Goal: Information Seeking & Learning: Check status

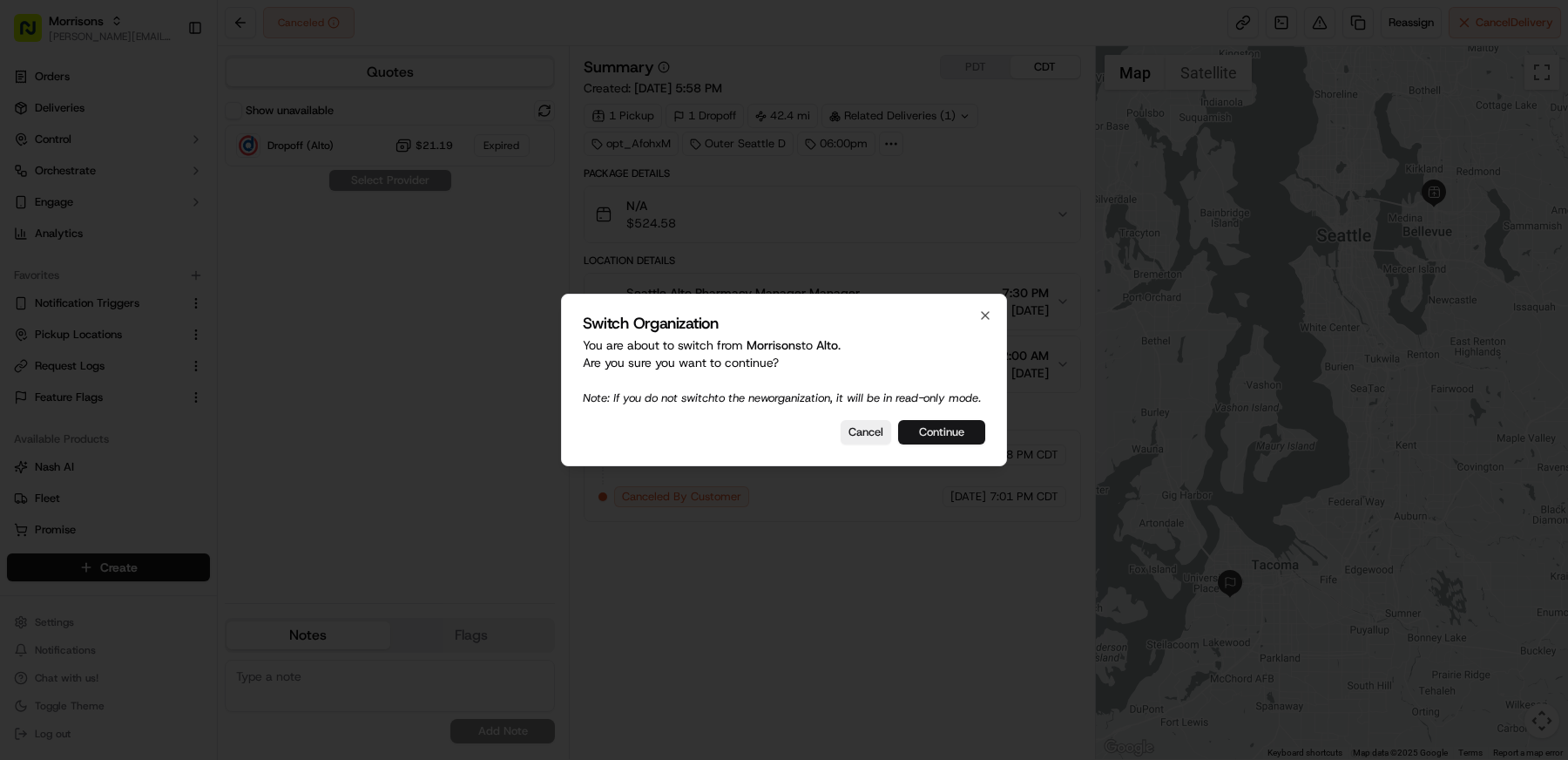
click at [955, 444] on button "Continue" at bounding box center [941, 433] width 88 height 24
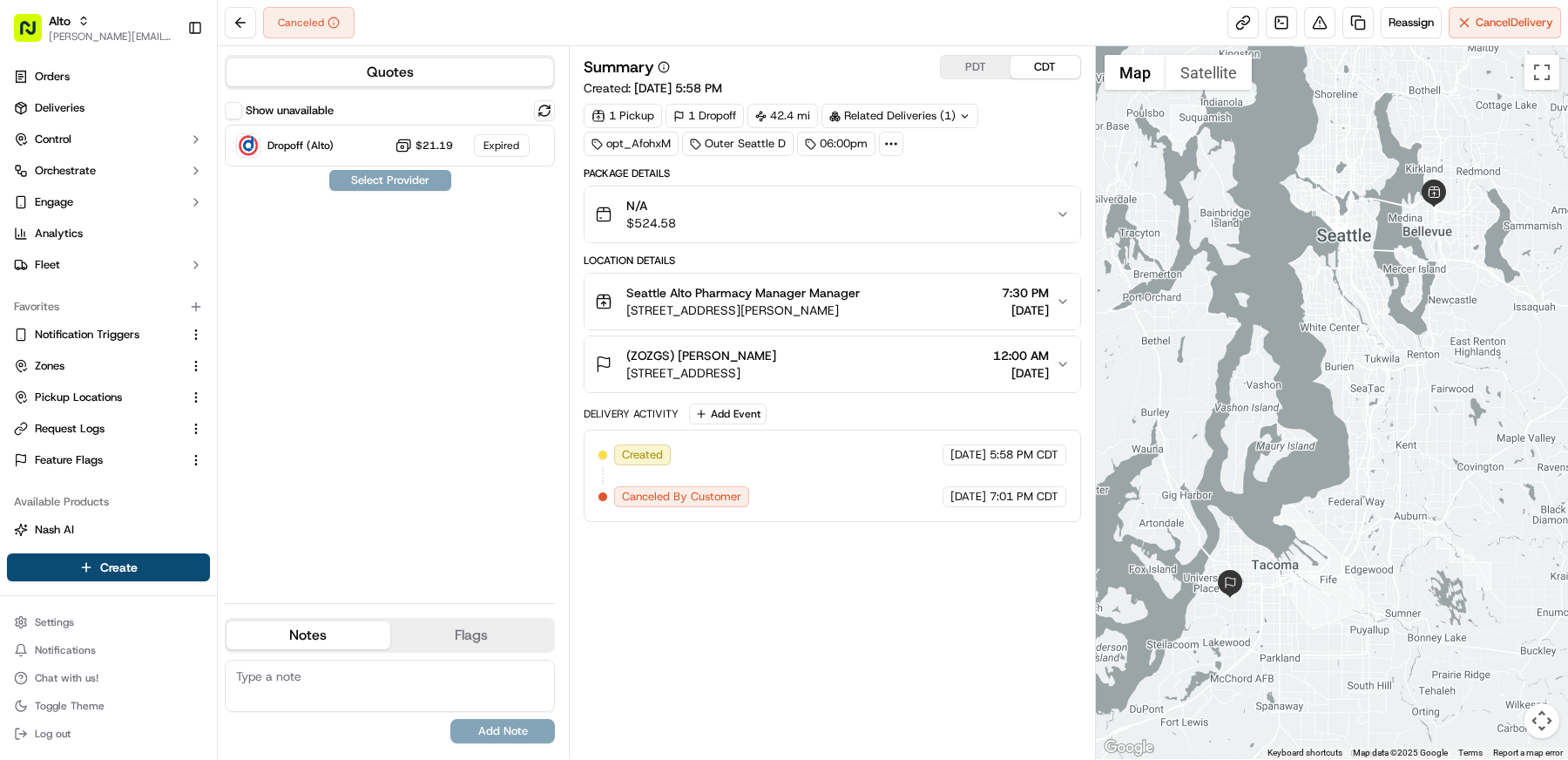
click at [849, 540] on div "Summary PDT CDT Created: 09/16/2025 5:58 PM 1 Pickup 1 Dropoff 42.4 mi Related …" at bounding box center [832, 403] width 498 height 695
click at [103, 432] on span "Request Logs" at bounding box center [70, 428] width 70 height 16
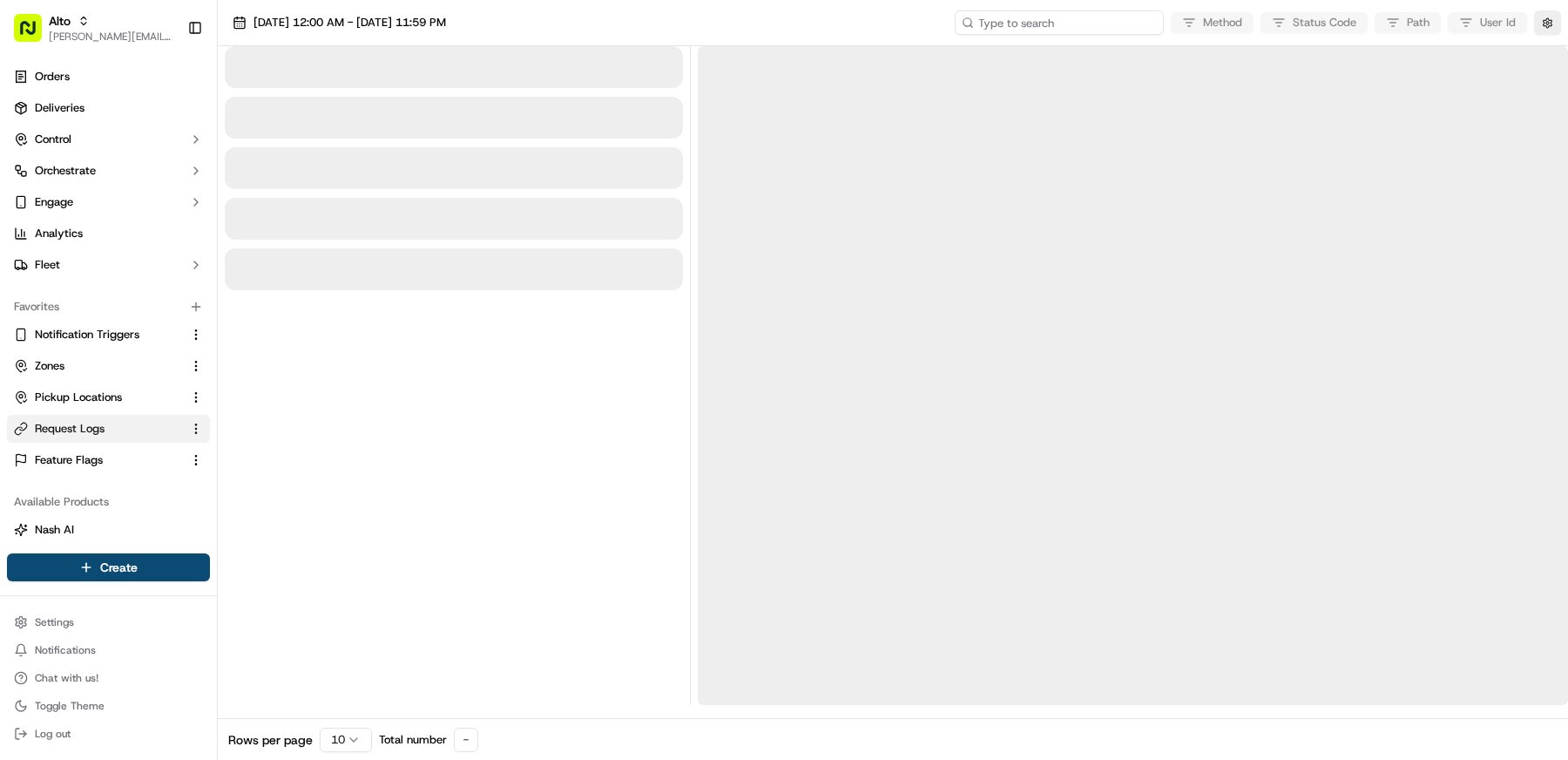
click at [1085, 22] on input at bounding box center [1059, 22] width 209 height 24
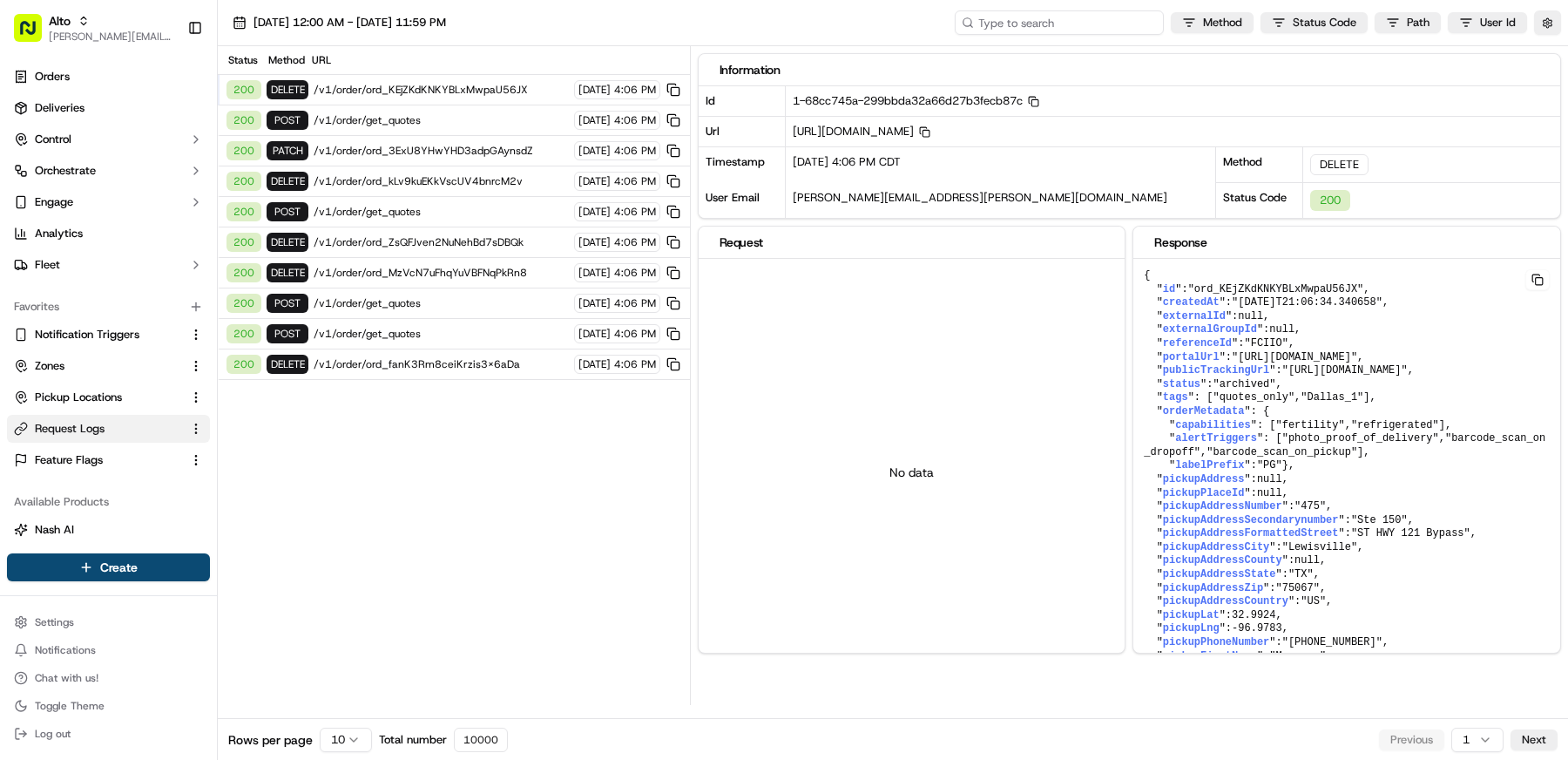
paste input "job_39WbHKpXDL2HkuTapY2R3W"
type input "job_39WbHKpXDL2HkuTapY2R3W"
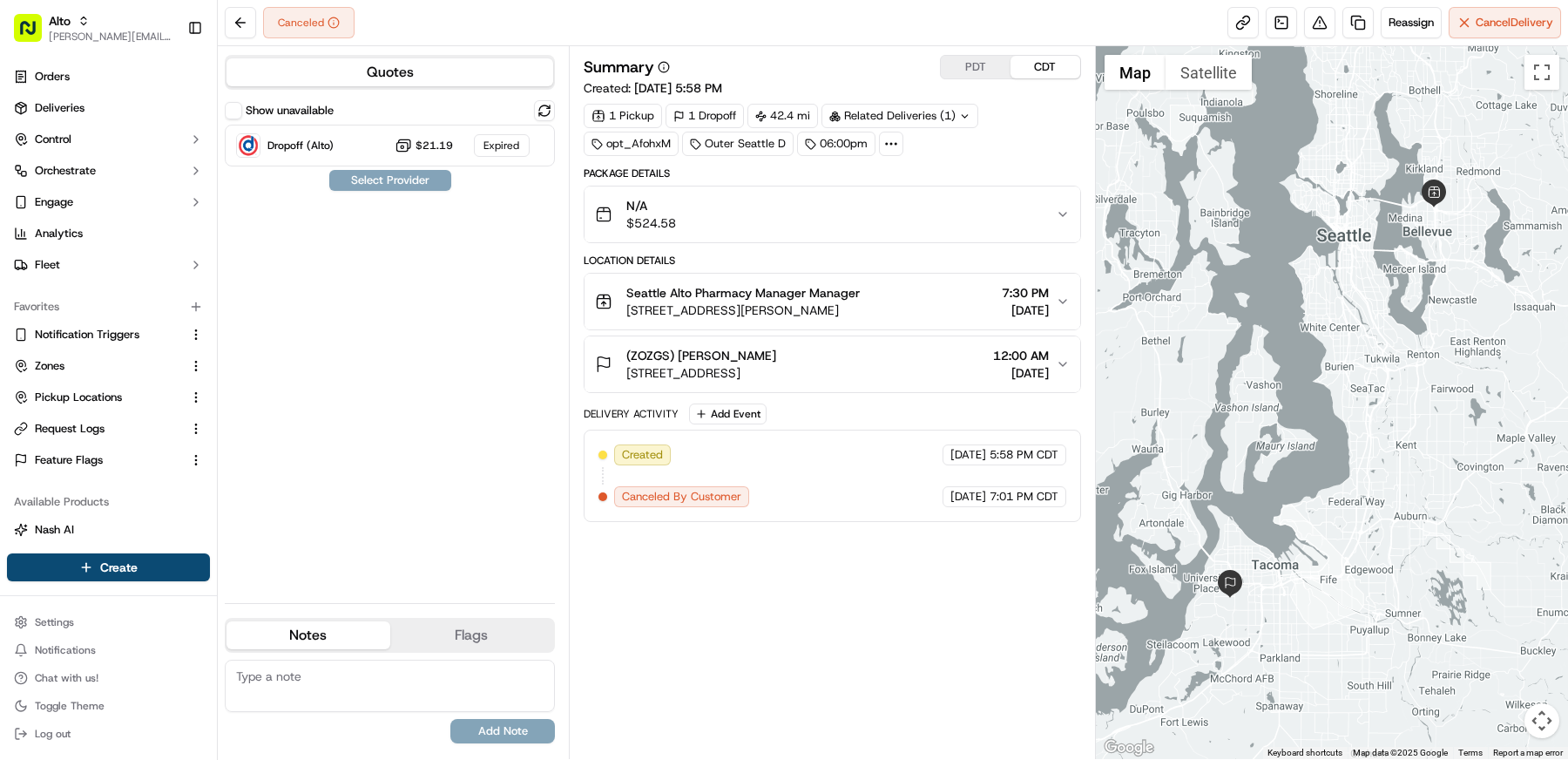
click at [960, 108] on div "Related Deliveries (1)" at bounding box center [900, 115] width 157 height 24
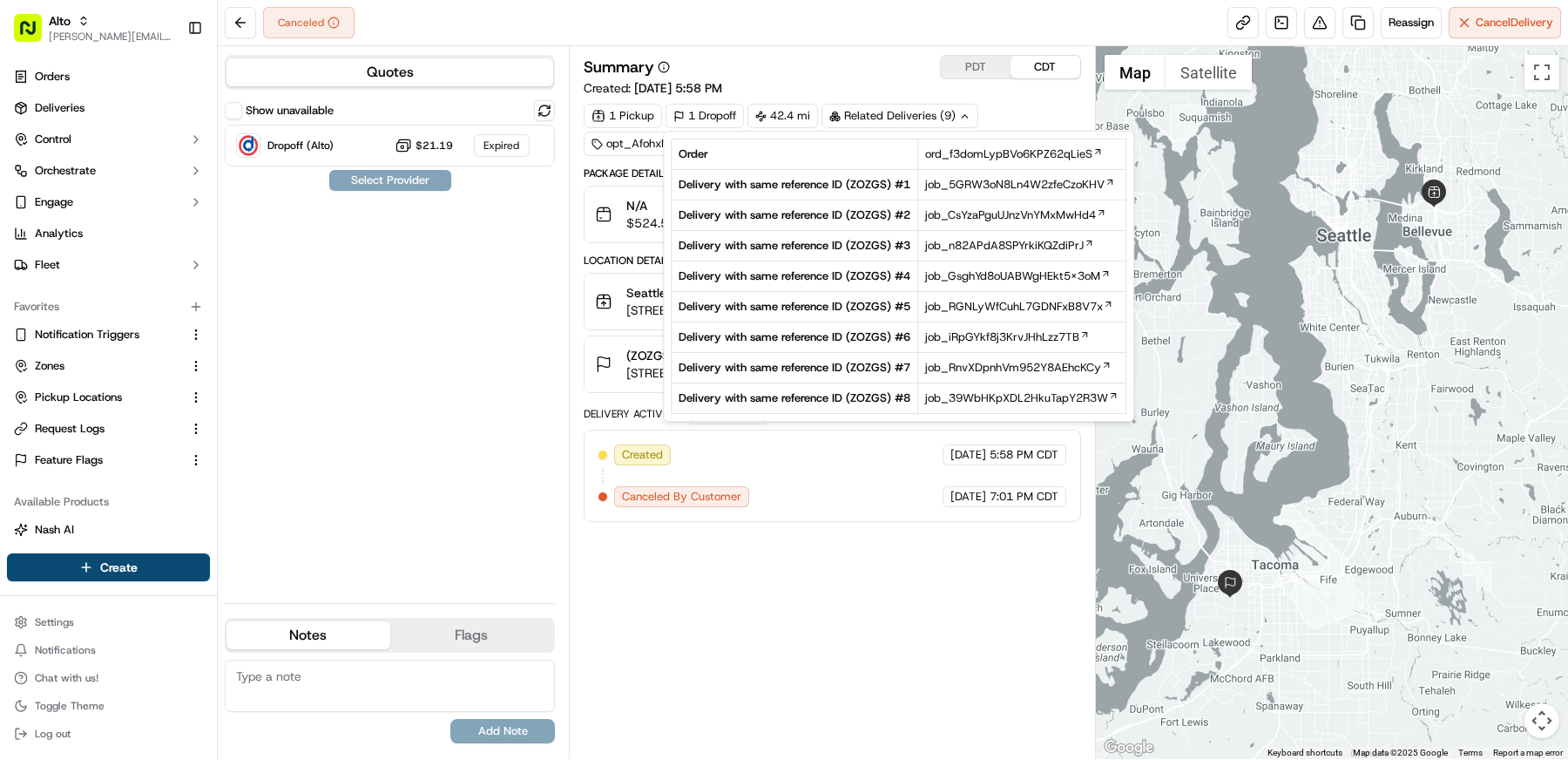
click at [902, 67] on div "Summary PDT CDT" at bounding box center [832, 67] width 498 height 24
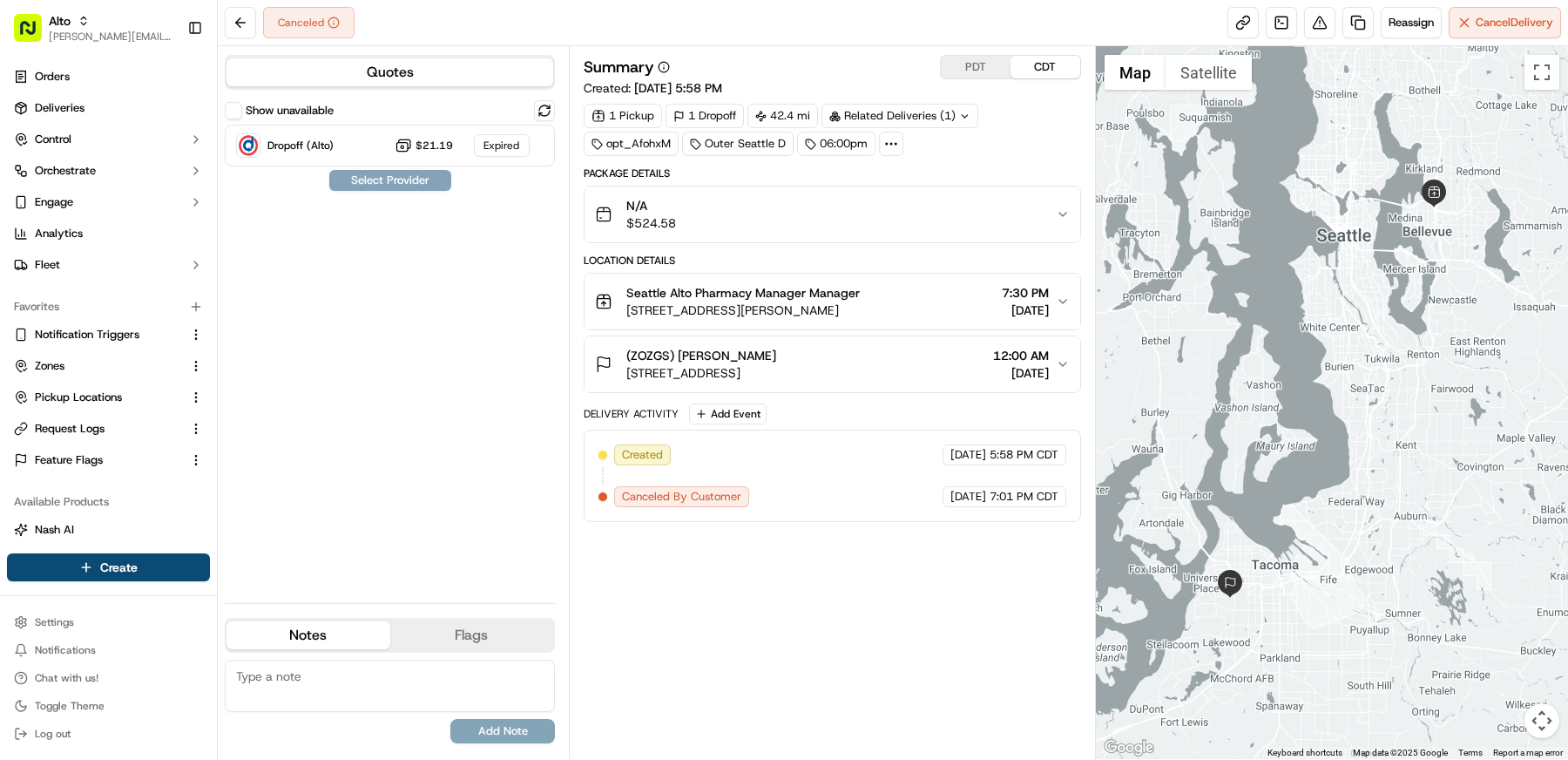
click at [893, 153] on div at bounding box center [891, 144] width 24 height 24
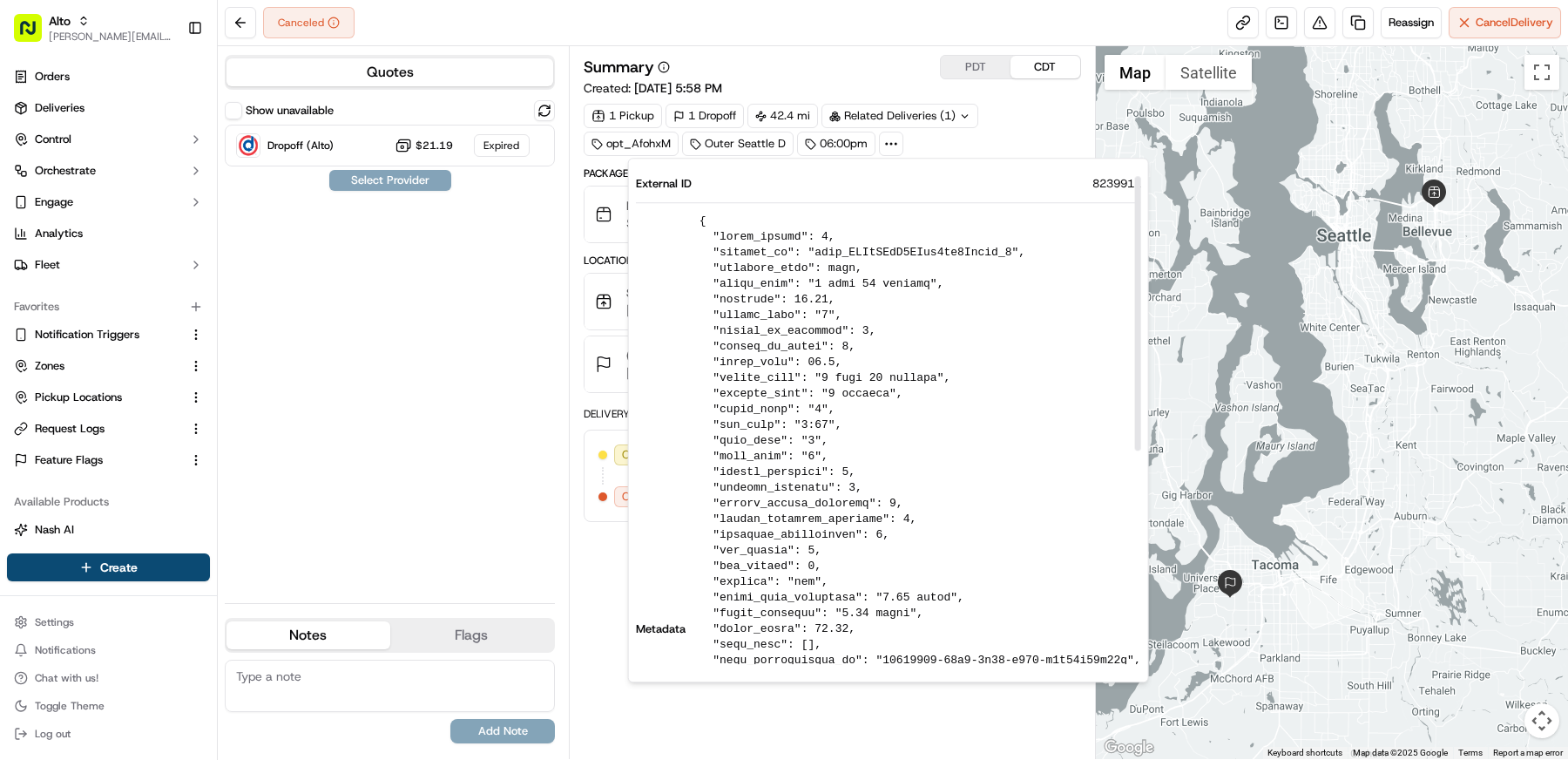
click at [967, 120] on div "Related Deliveries (1)" at bounding box center [900, 115] width 157 height 24
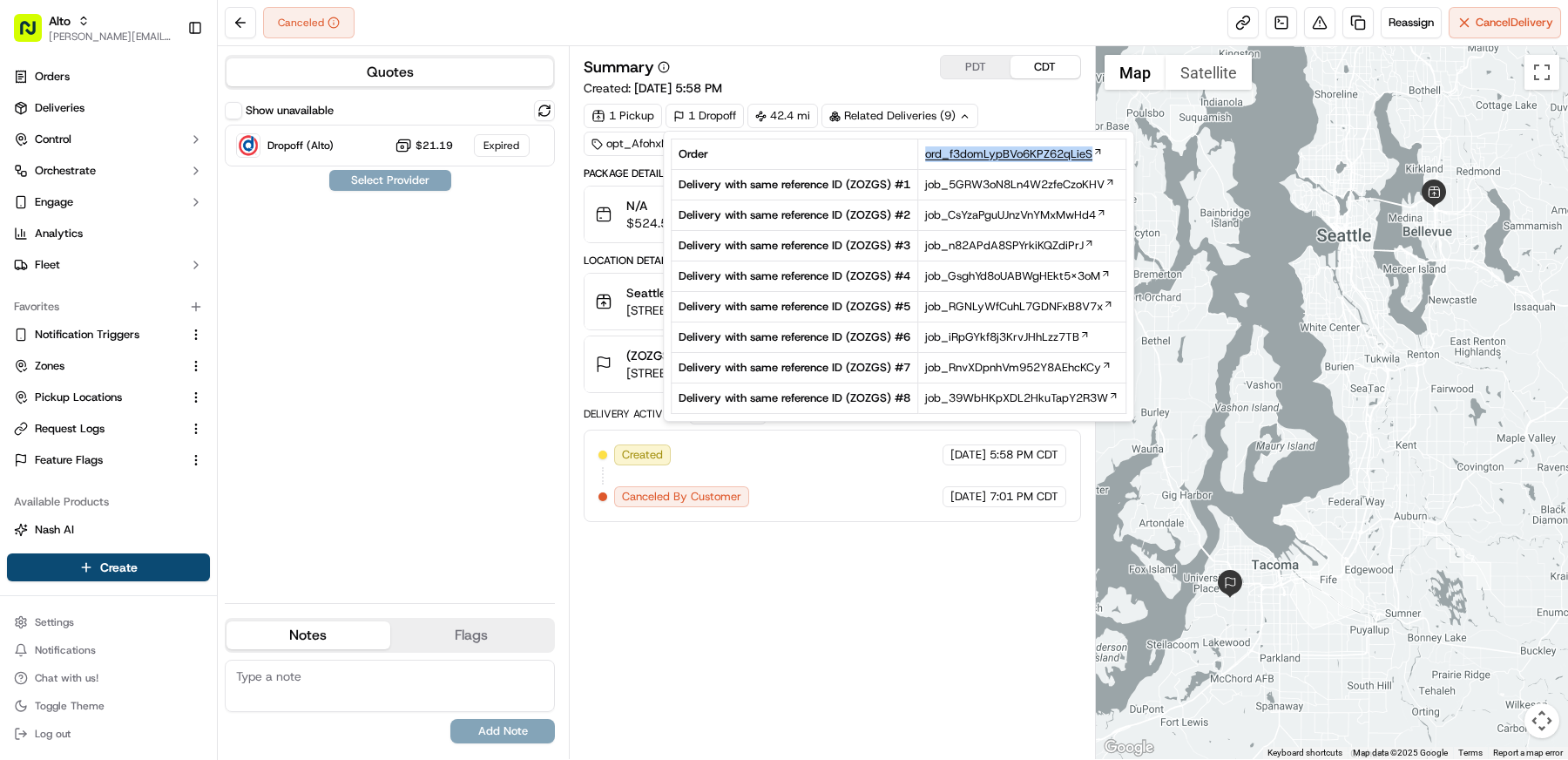
copy span "ord_f3domLypBVo6KPZ62qLieS"
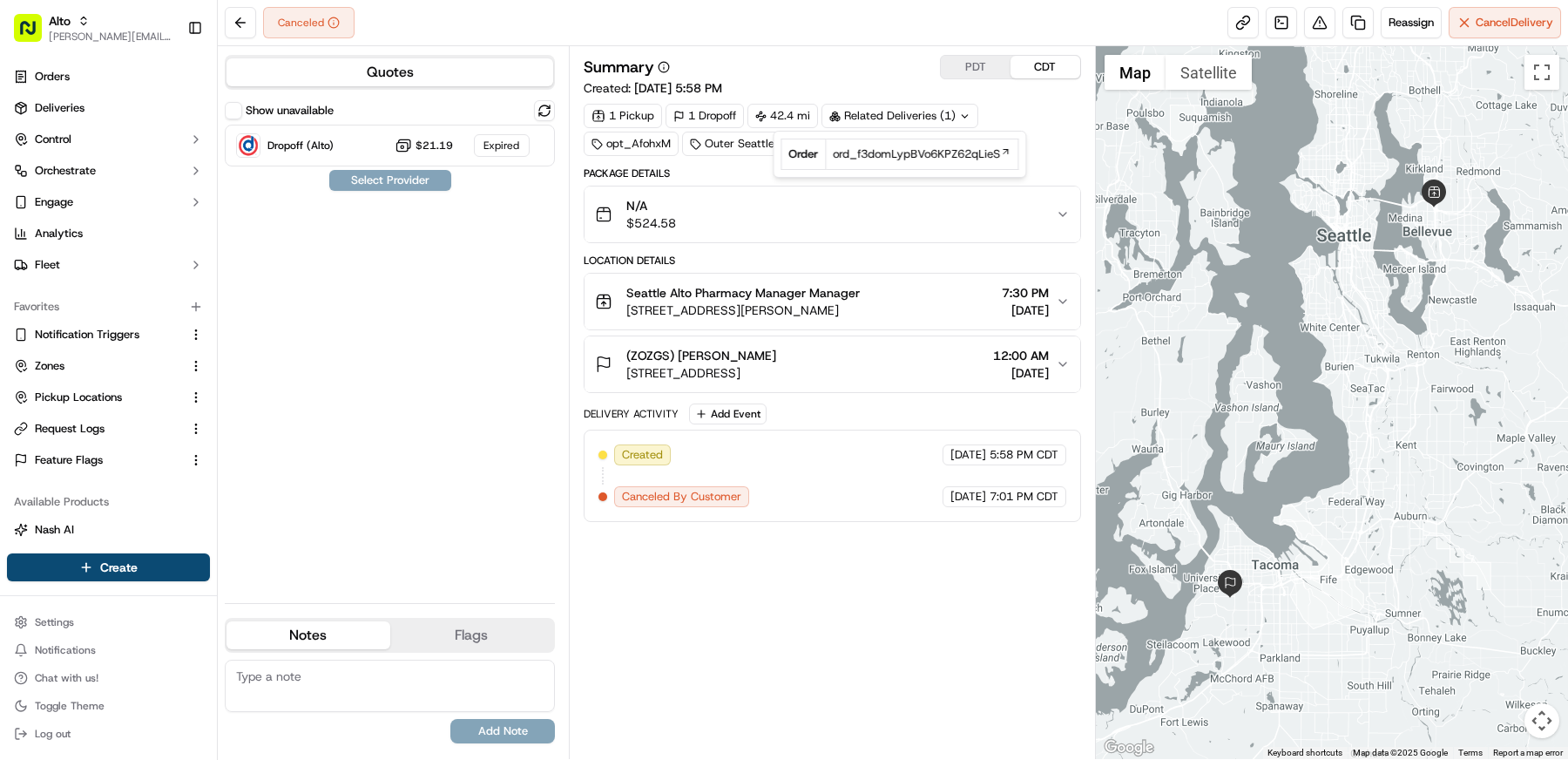
click at [845, 76] on div "Summary PDT CDT" at bounding box center [832, 67] width 498 height 24
click at [78, 429] on span "Request Logs" at bounding box center [70, 428] width 70 height 16
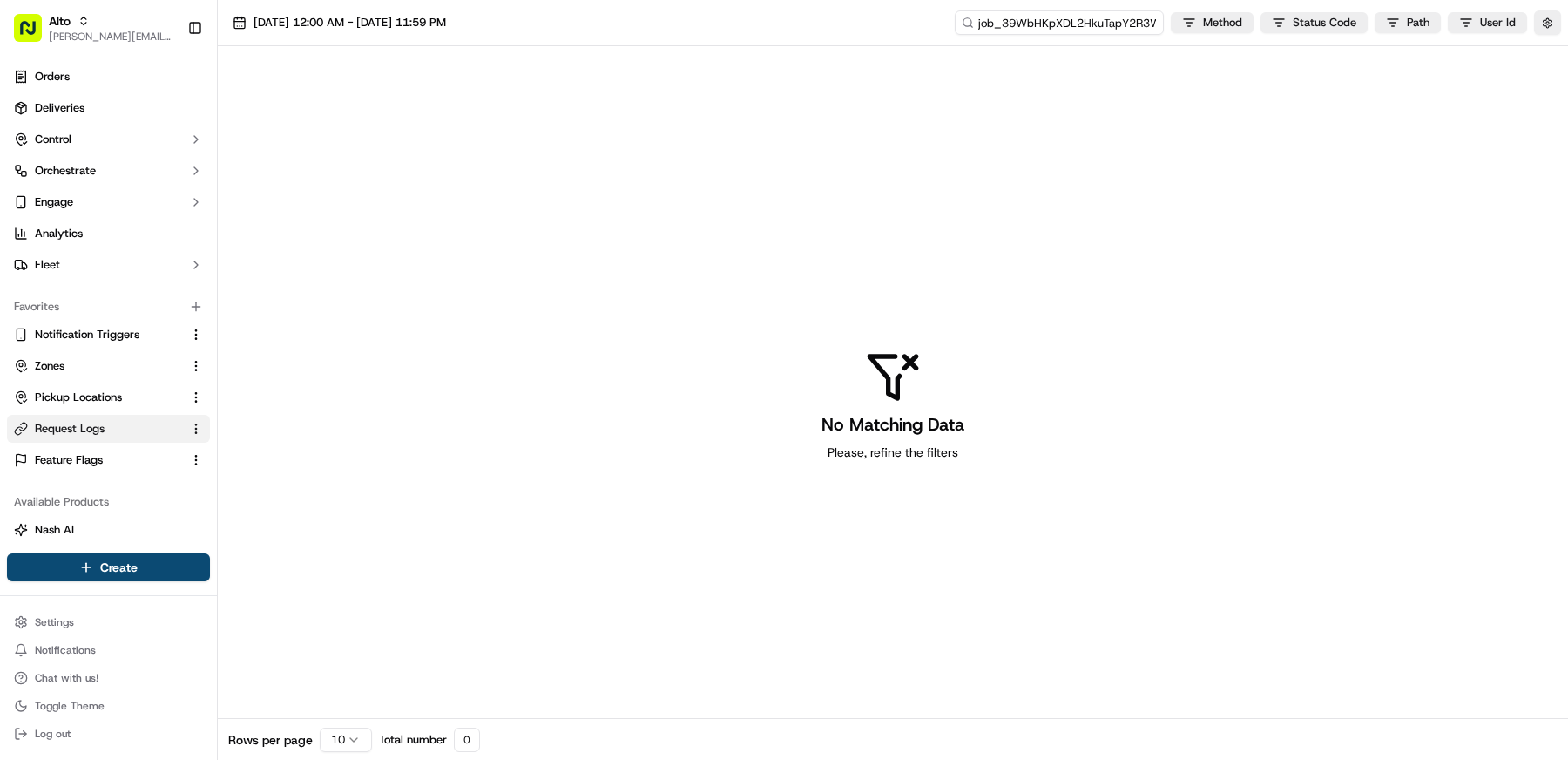
click at [1055, 16] on input "job_39WbHKpXDL2HkuTapY2R3W" at bounding box center [1059, 22] width 209 height 24
paste input "ord_f3domLypBVo6KPZ62qLieS"
type input "ord_f3domLypBVo6KPZ62qLieS"
click at [333, 18] on span "[DATE] 12:00 AM - [DATE] 11:59 PM" at bounding box center [349, 22] width 193 height 16
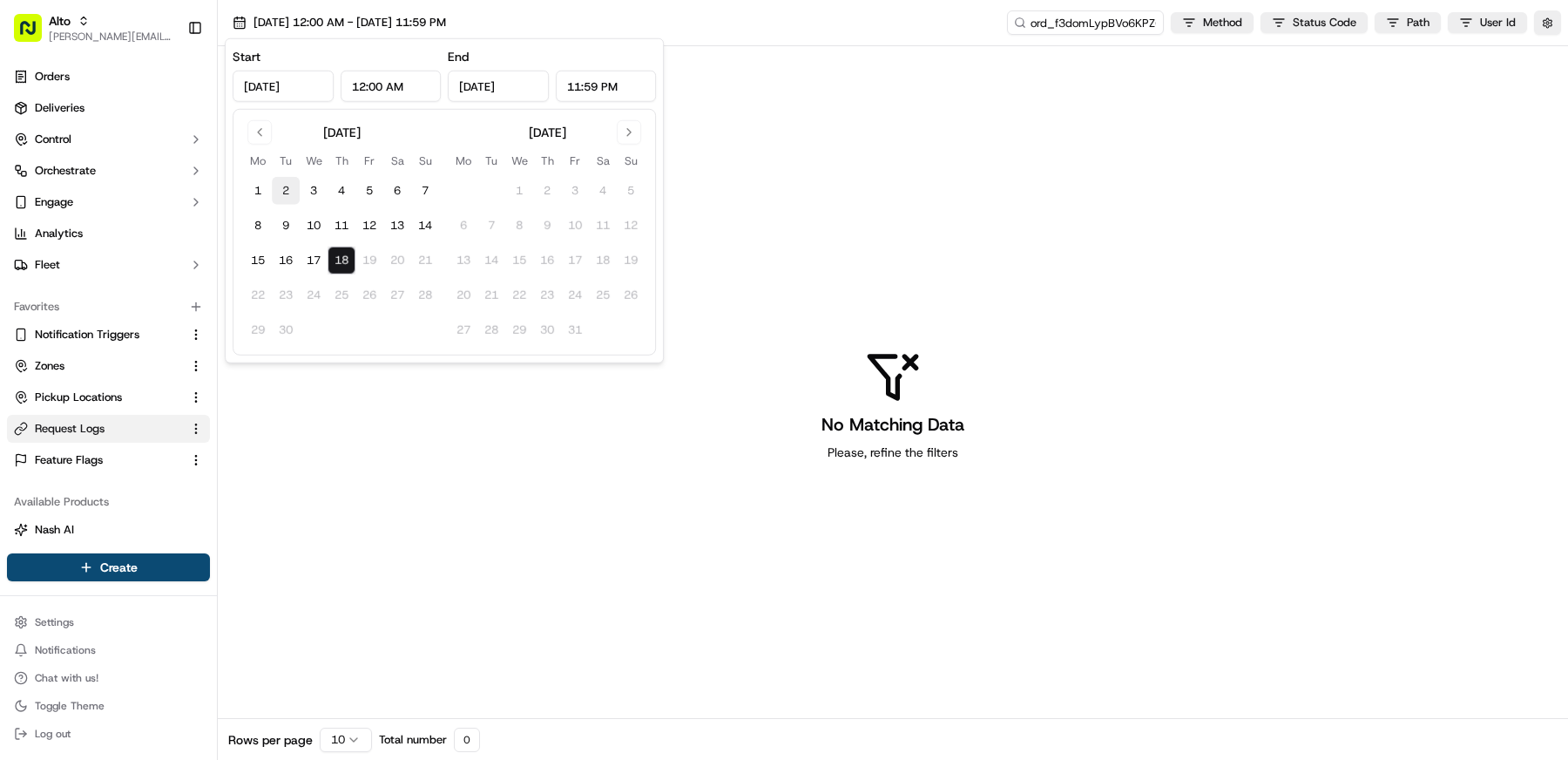
drag, startPoint x: 254, startPoint y: 187, endPoint x: 273, endPoint y: 200, distance: 23.0
click at [254, 187] on button "1" at bounding box center [258, 191] width 28 height 28
type input "Sep 1, 2025"
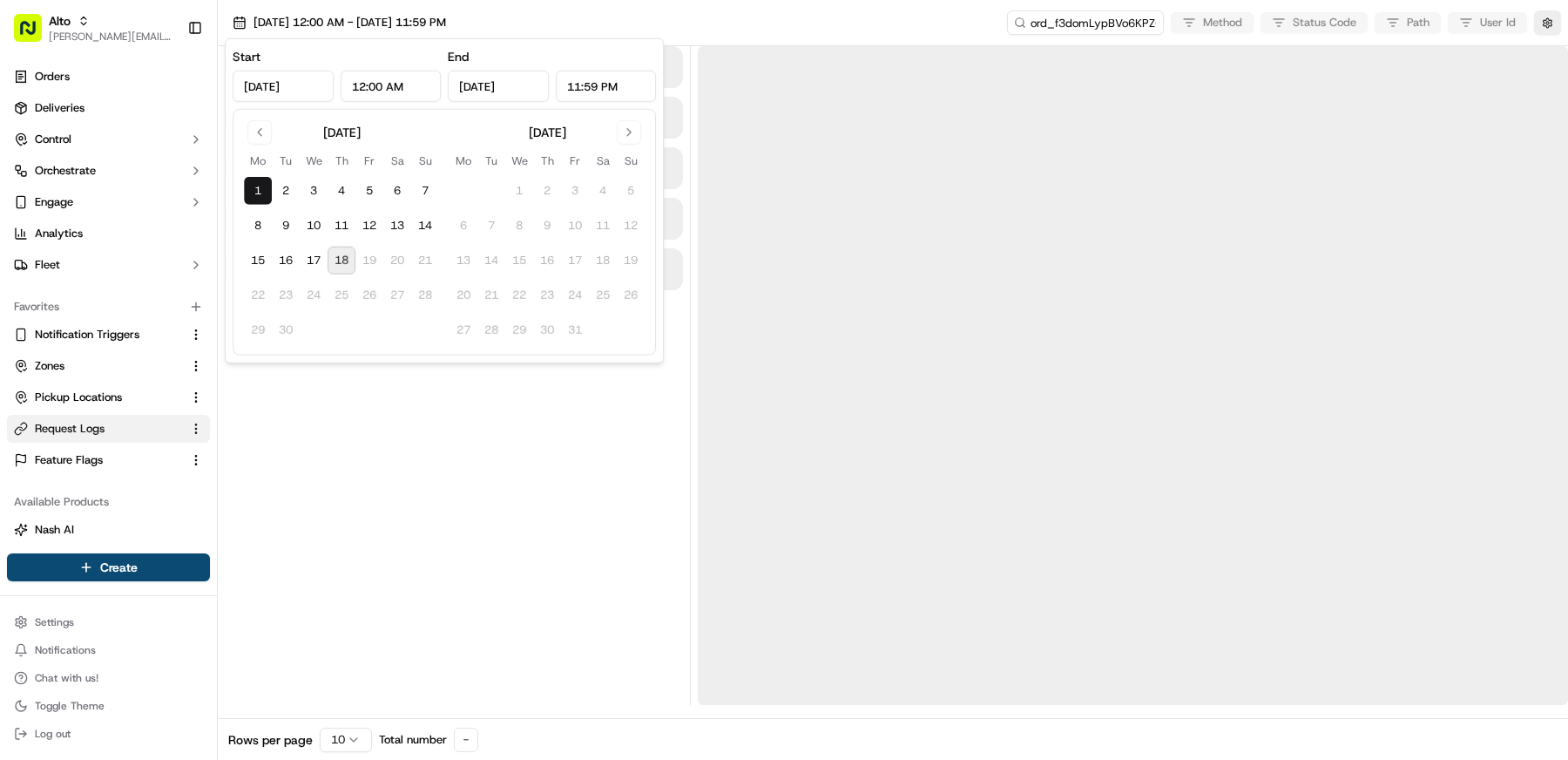
click at [343, 263] on button "18" at bounding box center [341, 260] width 28 height 28
type input "Sep 18, 2025"
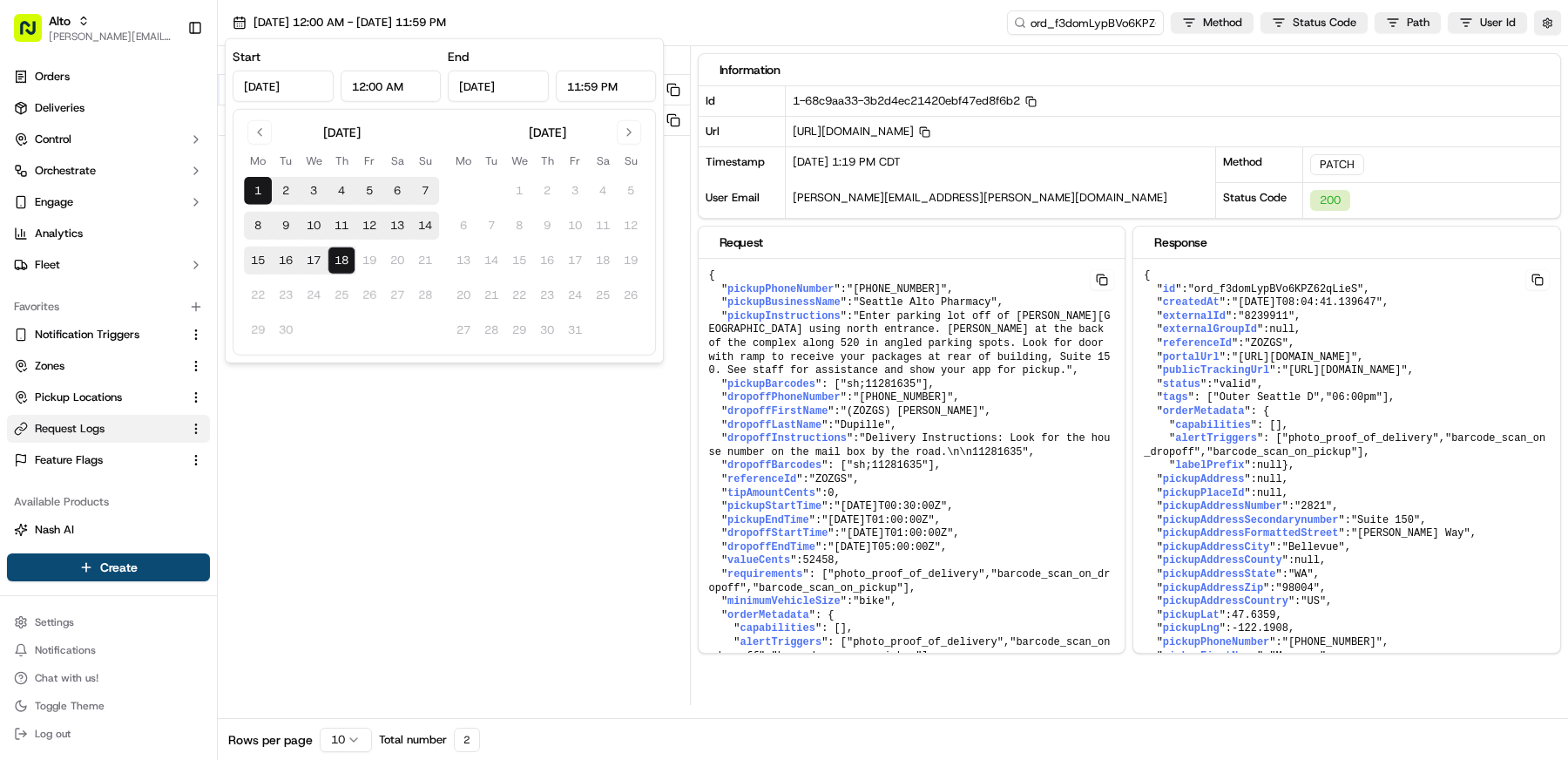
click at [673, 21] on div "09/01/2025 12:00 AM - 09/18/2025 11:59 PM ord_f3domLypBVo6KPZ62qLieS Method Sta…" at bounding box center [892, 23] width 1350 height 46
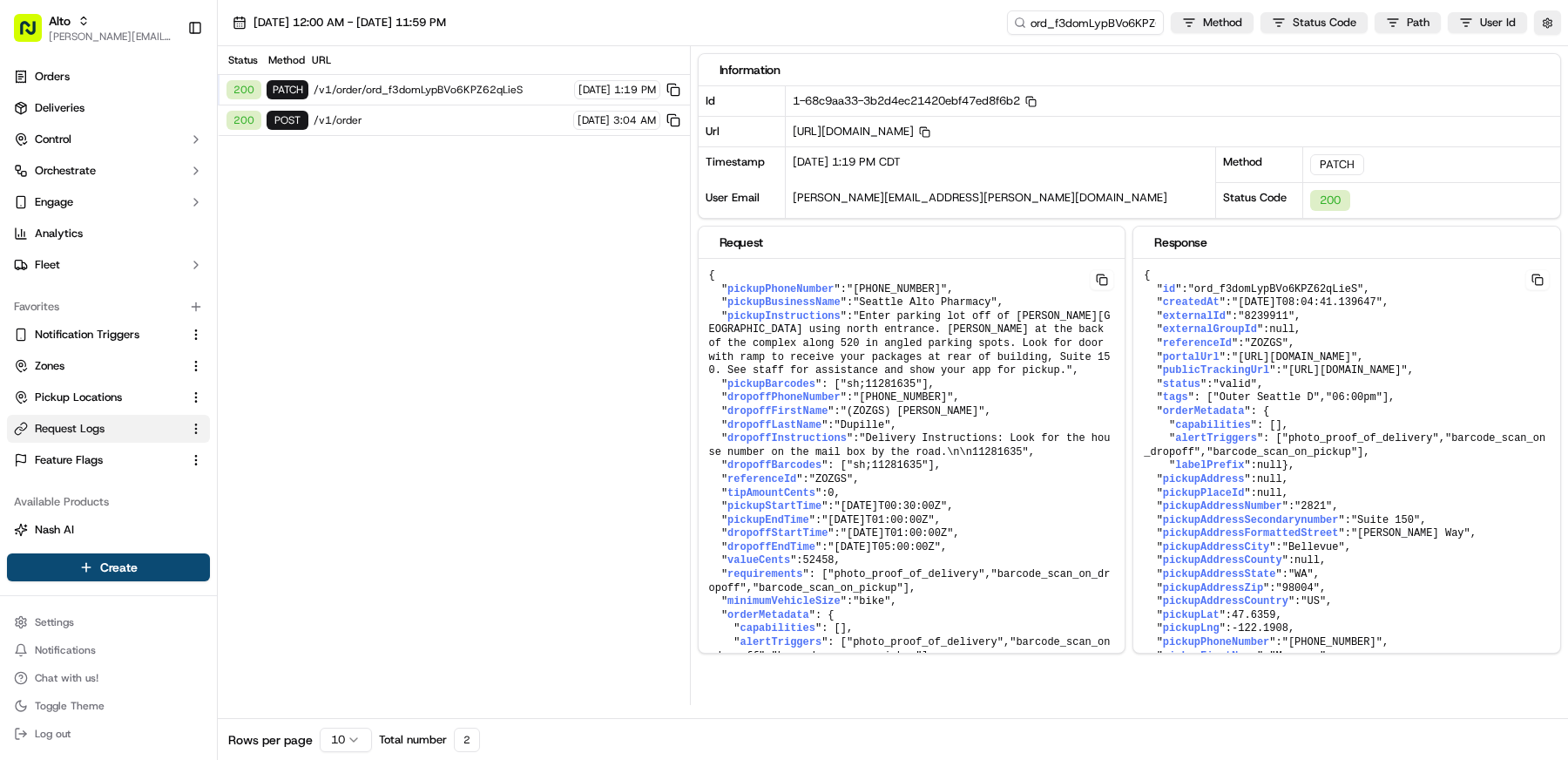
click at [416, 109] on div "200 POST /v1/order 09/10/2025 3:04 AM" at bounding box center [454, 120] width 472 height 30
click at [417, 90] on span "/v1/order/ord_f3domLypBVo6KPZ62qLieS" at bounding box center [441, 89] width 255 height 14
click at [411, 113] on span "/v1/order" at bounding box center [441, 120] width 254 height 14
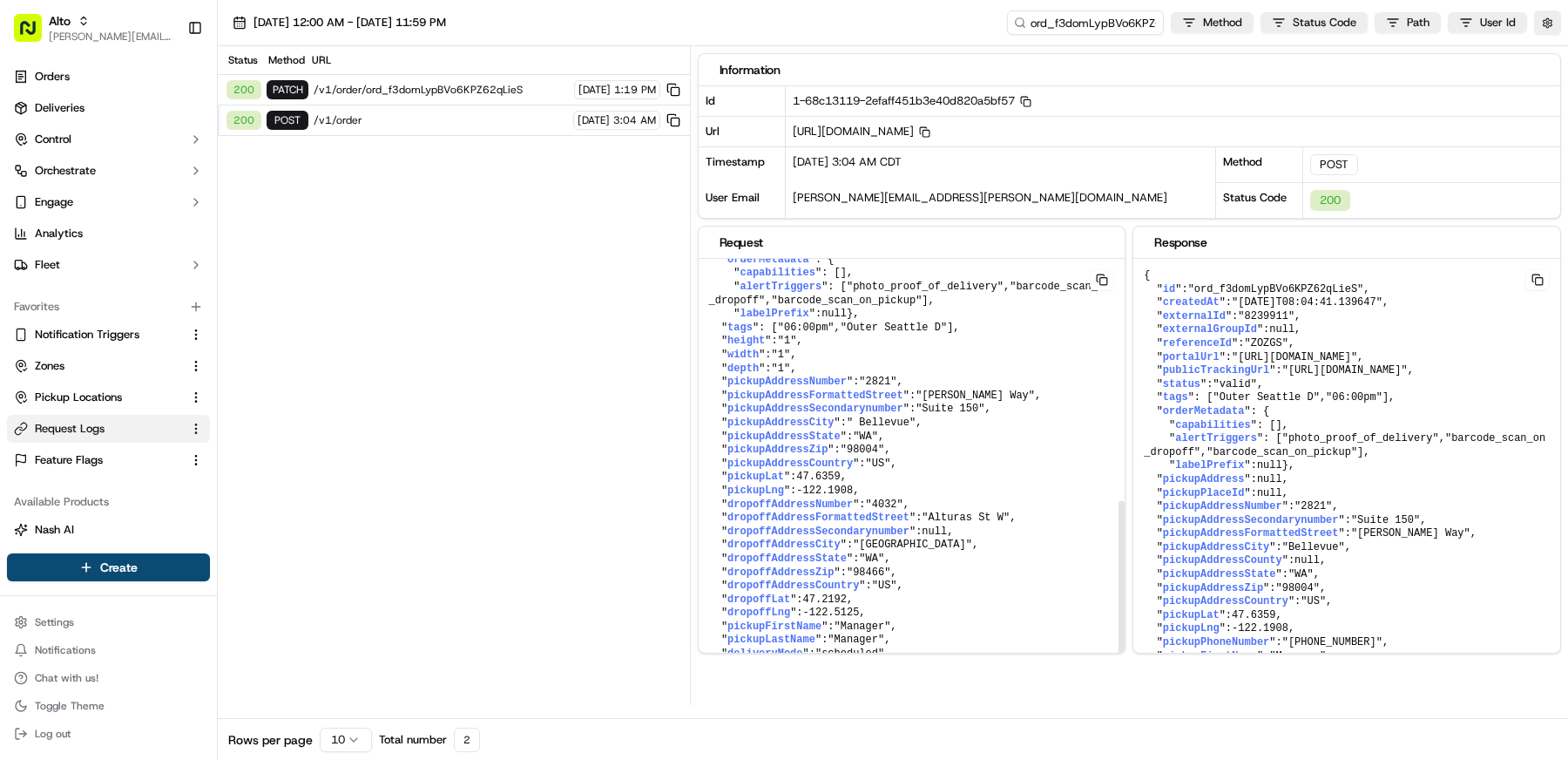
scroll to position [559, 0]
click at [1103, 279] on button at bounding box center [1102, 279] width 24 height 21
click at [1108, 279] on button at bounding box center [1102, 279] width 24 height 21
click at [468, 241] on div "Status Method URL 200 PATCH /v1/order/ord_f3domLypBVo6KPZ62qLieS 09/16/2025 1:1…" at bounding box center [454, 375] width 472 height 659
